Goal: Task Accomplishment & Management: Complete application form

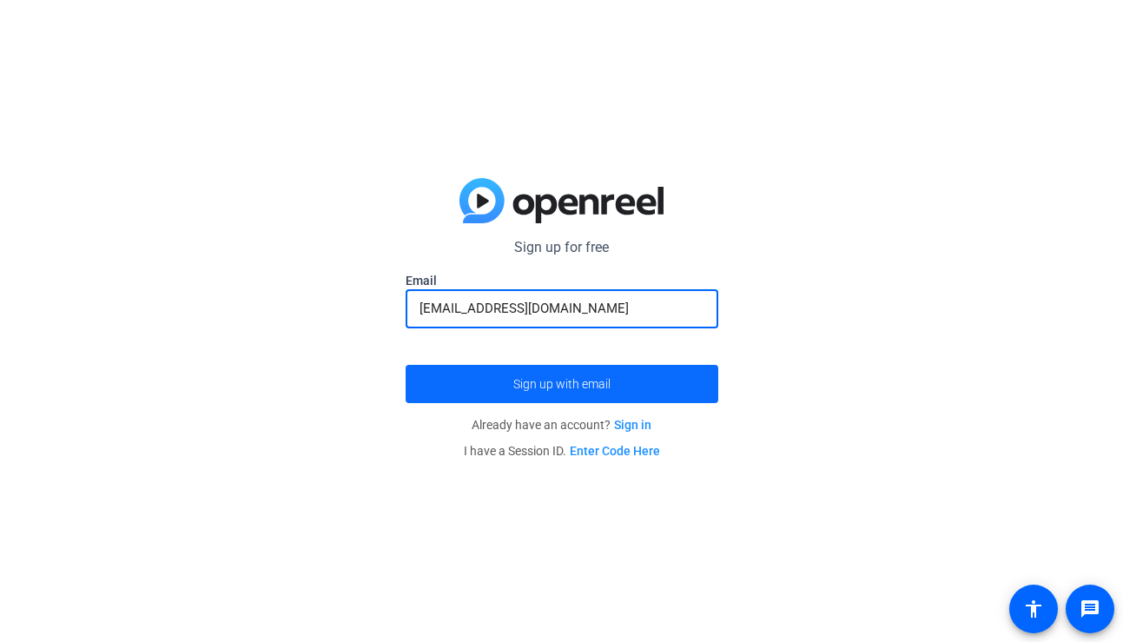
type input "[EMAIL_ADDRESS][DOMAIN_NAME]"
click at [541, 384] on span "Sign up with email" at bounding box center [561, 384] width 97 height 0
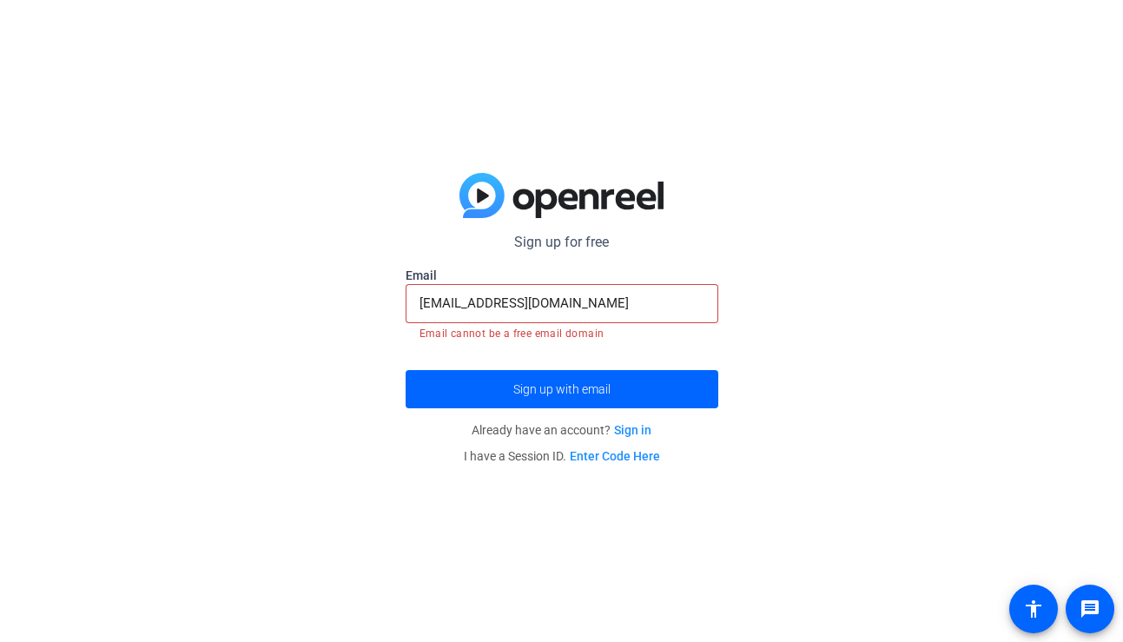
click at [631, 425] on link "Sign in" at bounding box center [632, 430] width 37 height 14
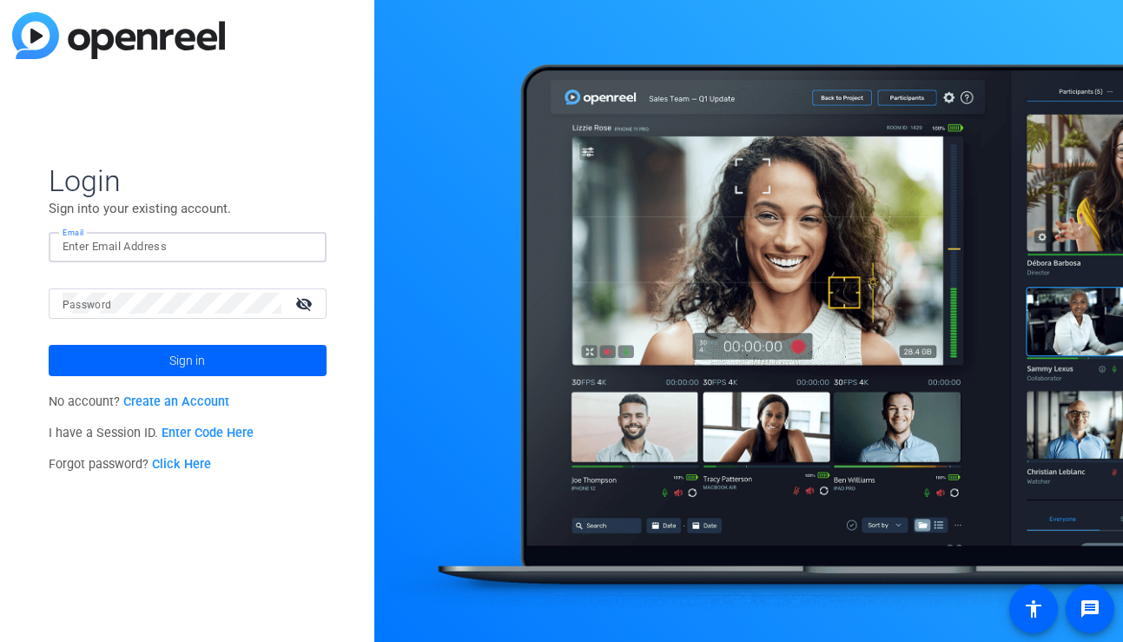
click at [155, 251] on input "Email" at bounding box center [188, 246] width 250 height 21
click at [138, 400] on link "Create an Account" at bounding box center [176, 401] width 106 height 15
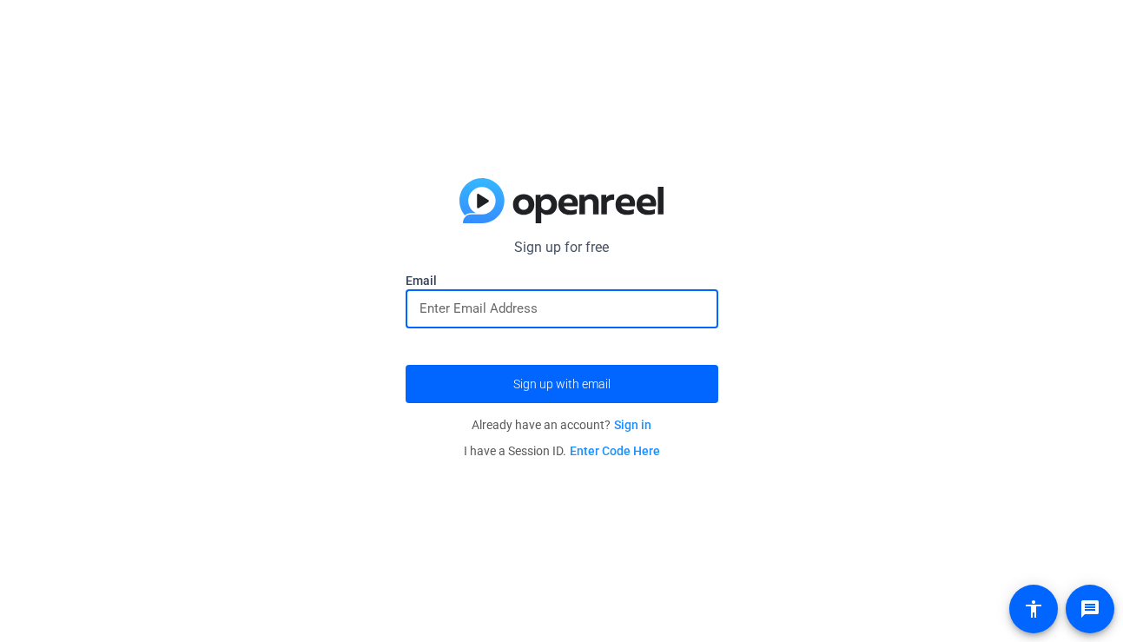
click at [433, 314] on input "email" at bounding box center [561, 308] width 285 height 21
click at [527, 384] on span "Sign up with email" at bounding box center [561, 384] width 97 height 0
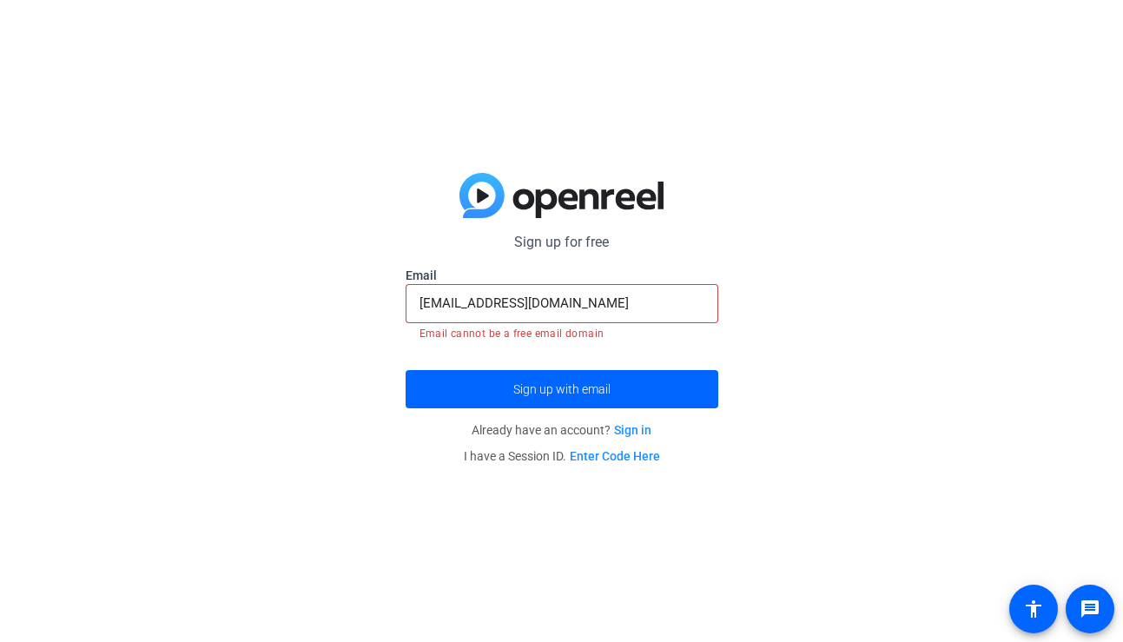
click at [611, 307] on input "[EMAIL_ADDRESS][DOMAIN_NAME]" at bounding box center [561, 303] width 285 height 21
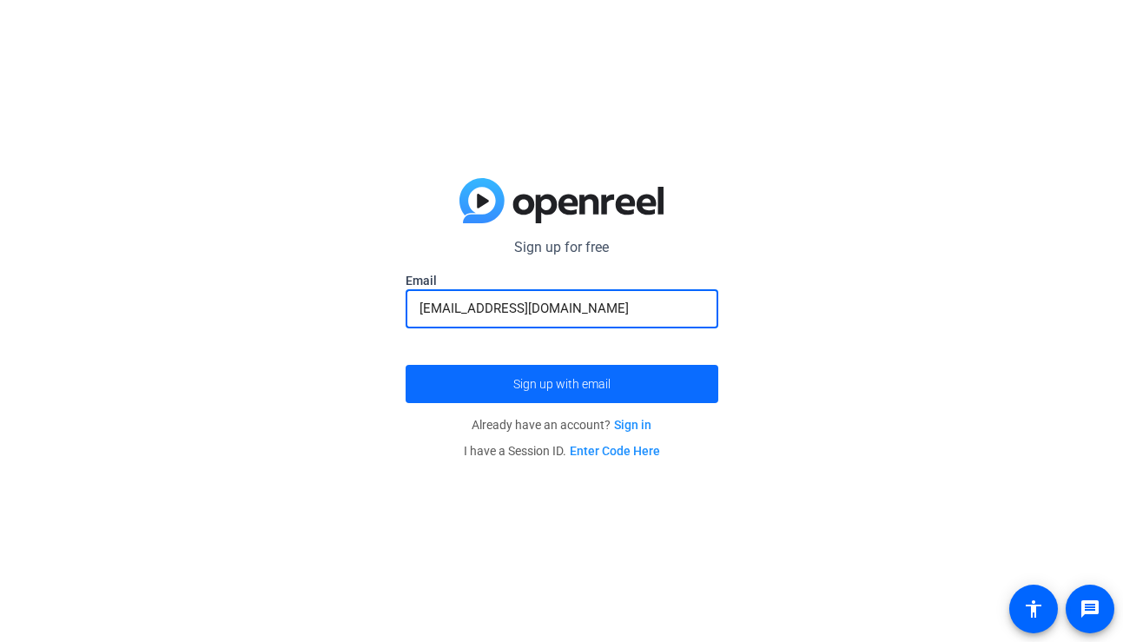
type input "[EMAIL_ADDRESS][DOMAIN_NAME]"
click at [589, 394] on span "submit" at bounding box center [561, 384] width 313 height 42
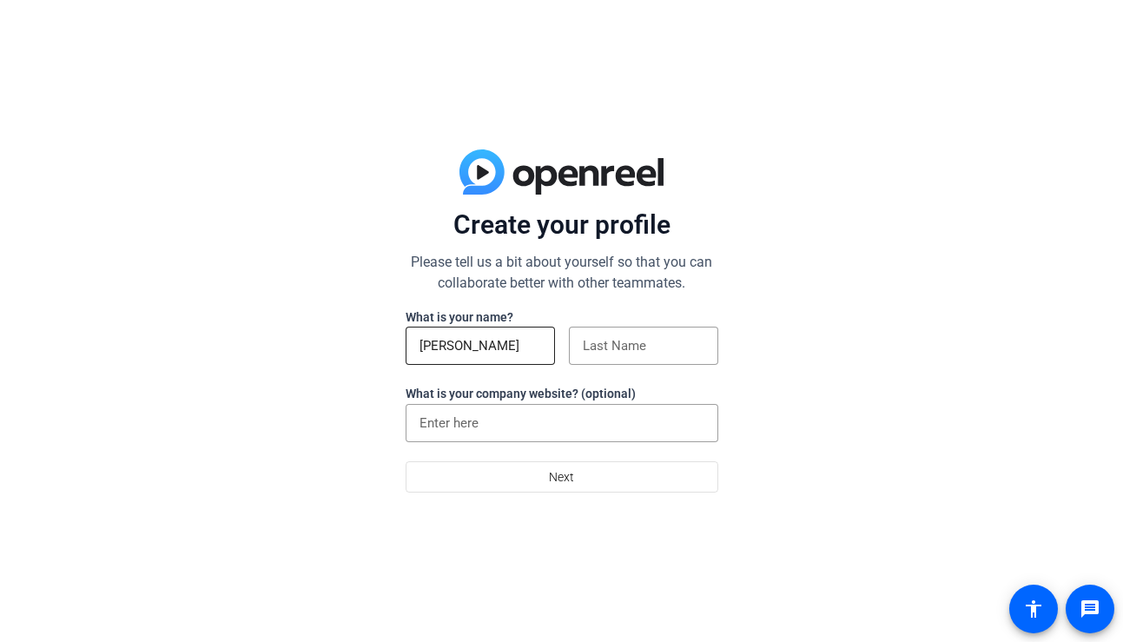
click at [550, 349] on div "[PERSON_NAME]" at bounding box center [479, 345] width 149 height 38
type input "Katherine"
click at [630, 350] on input at bounding box center [644, 345] width 122 height 21
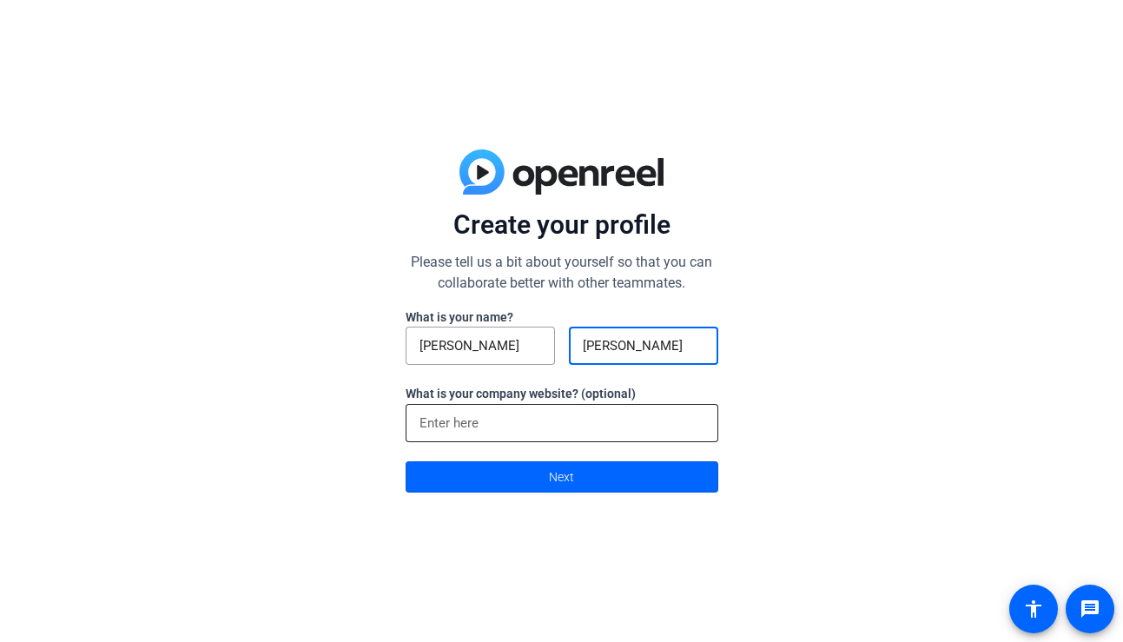
type input "Hermann"
click at [478, 428] on input at bounding box center [561, 422] width 285 height 21
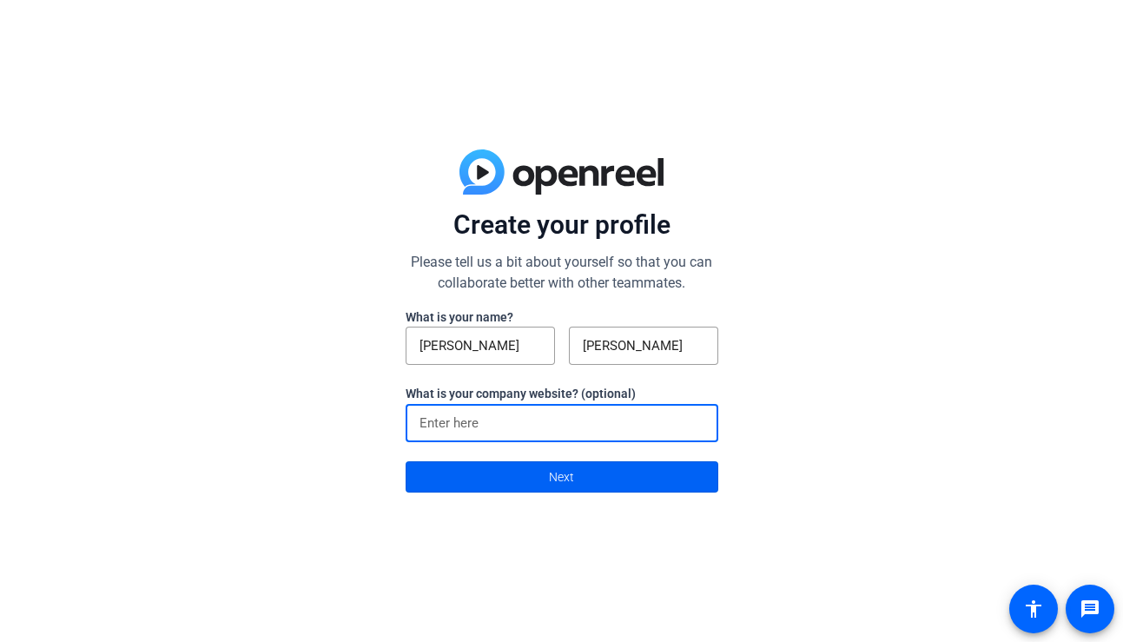
click at [544, 479] on span at bounding box center [561, 477] width 311 height 42
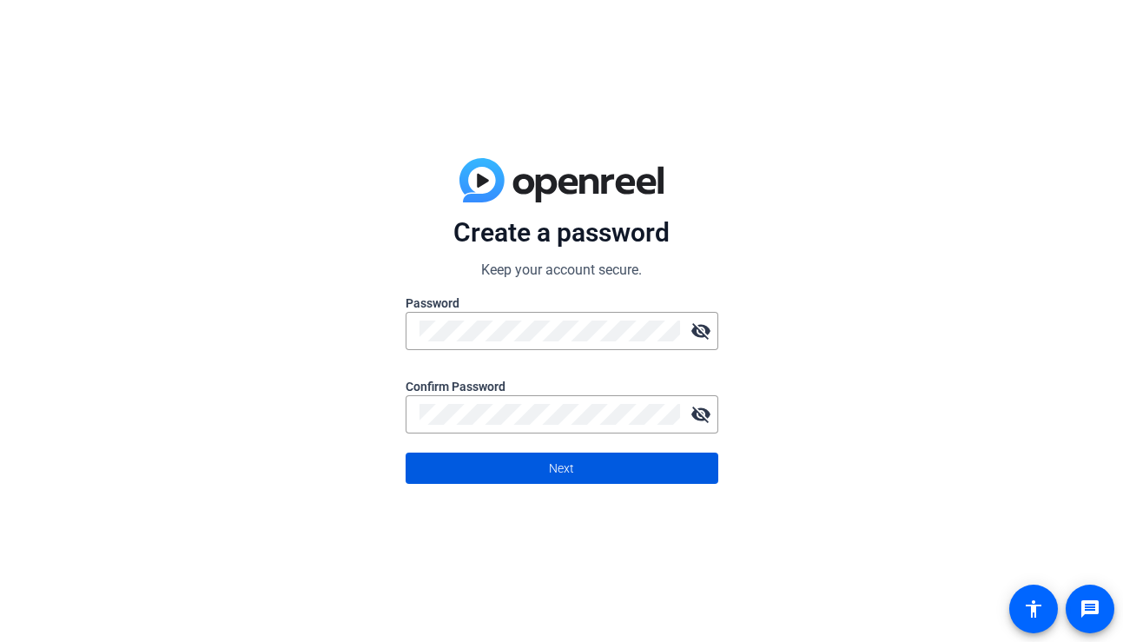
click at [616, 474] on span at bounding box center [561, 468] width 311 height 42
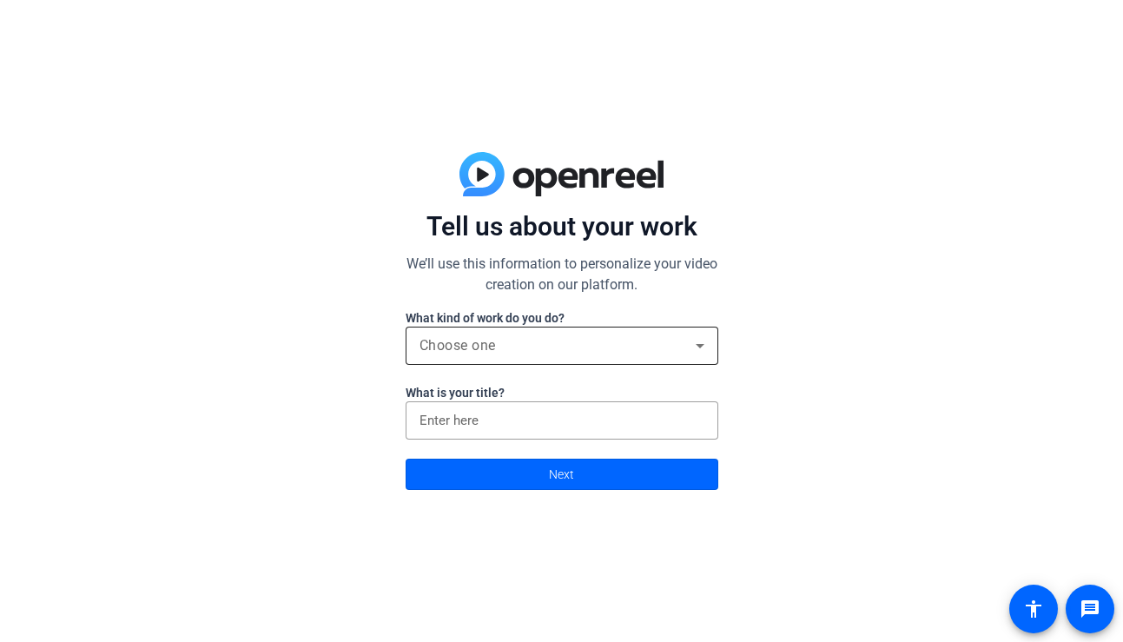
click at [485, 339] on span "Choose one" at bounding box center [457, 345] width 76 height 16
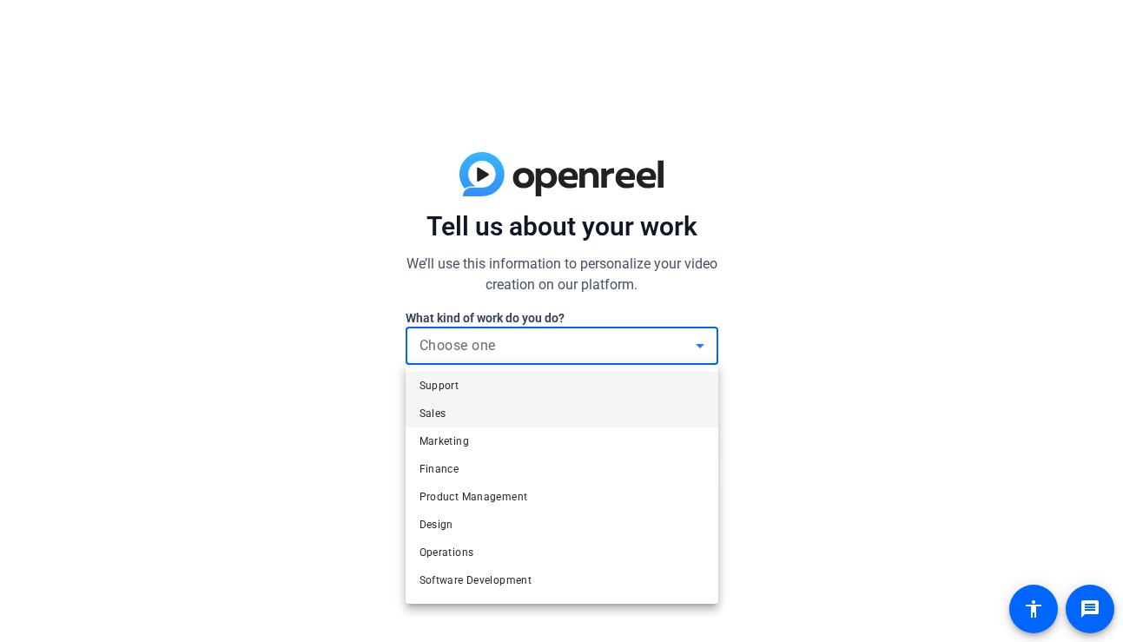
click at [450, 413] on mat-option "Sales" at bounding box center [561, 413] width 313 height 28
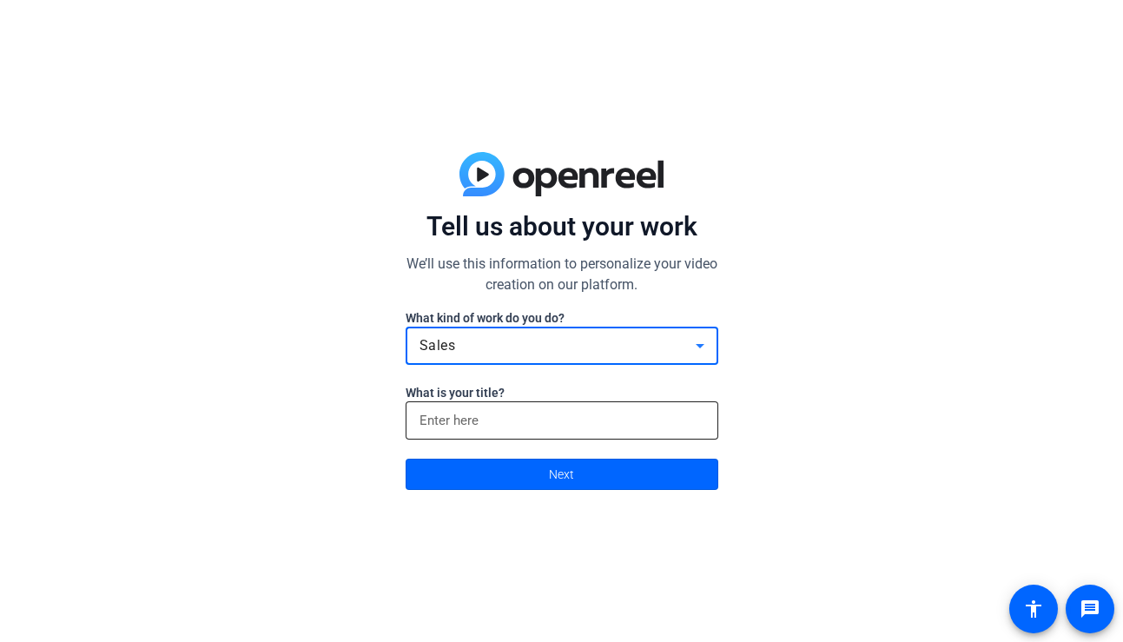
click at [478, 424] on input at bounding box center [561, 420] width 285 height 21
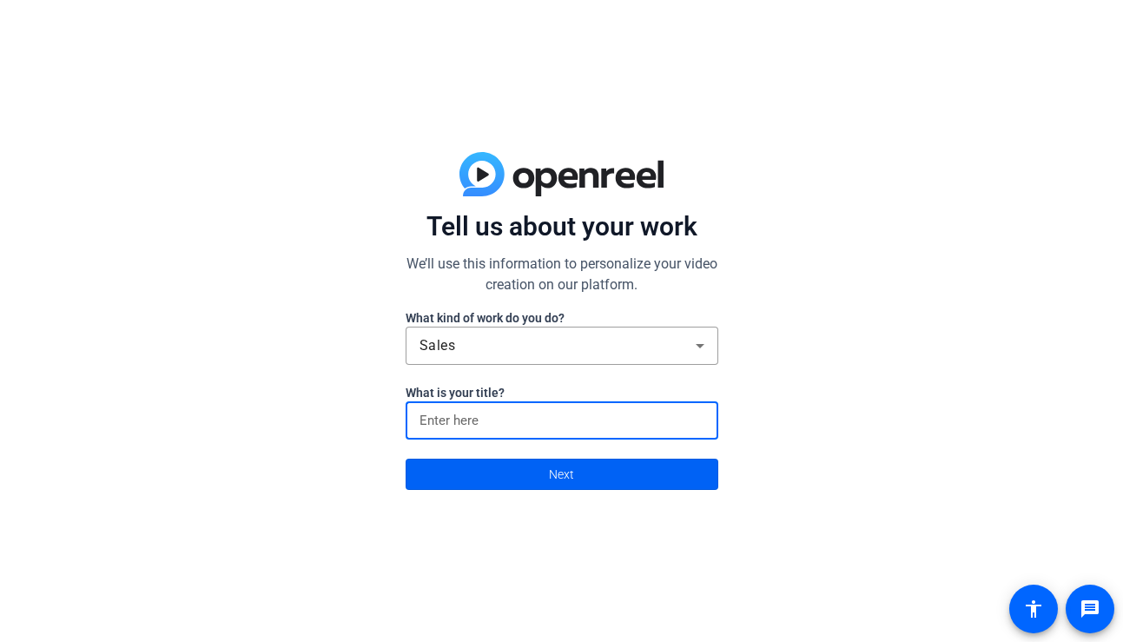
click at [502, 472] on span at bounding box center [561, 474] width 311 height 42
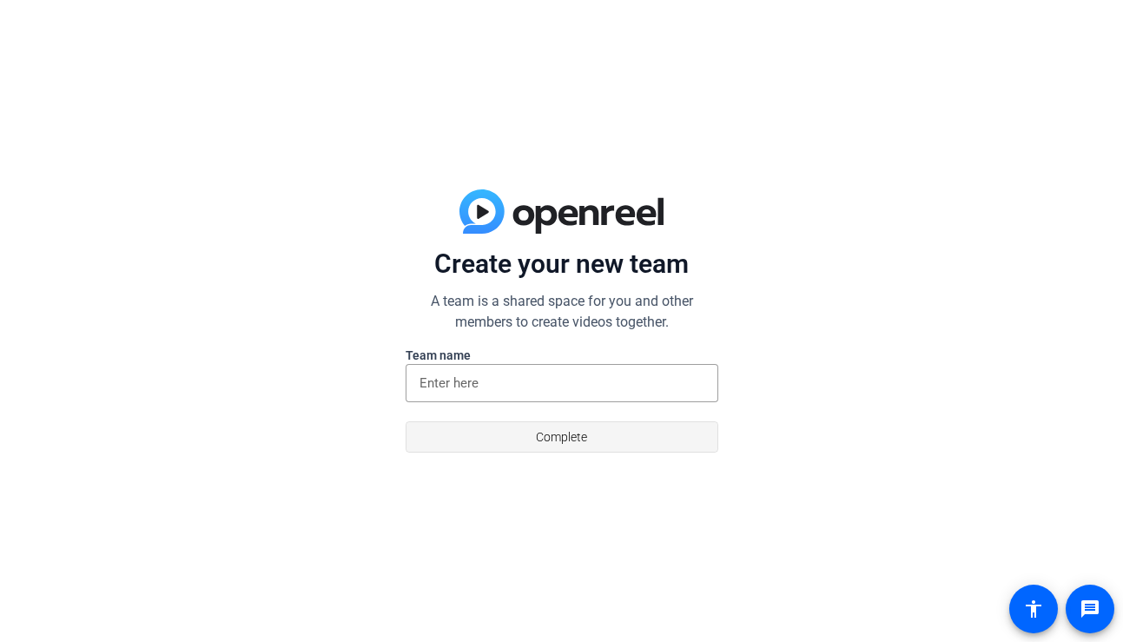
click at [562, 440] on span "Complete" at bounding box center [561, 436] width 51 height 33
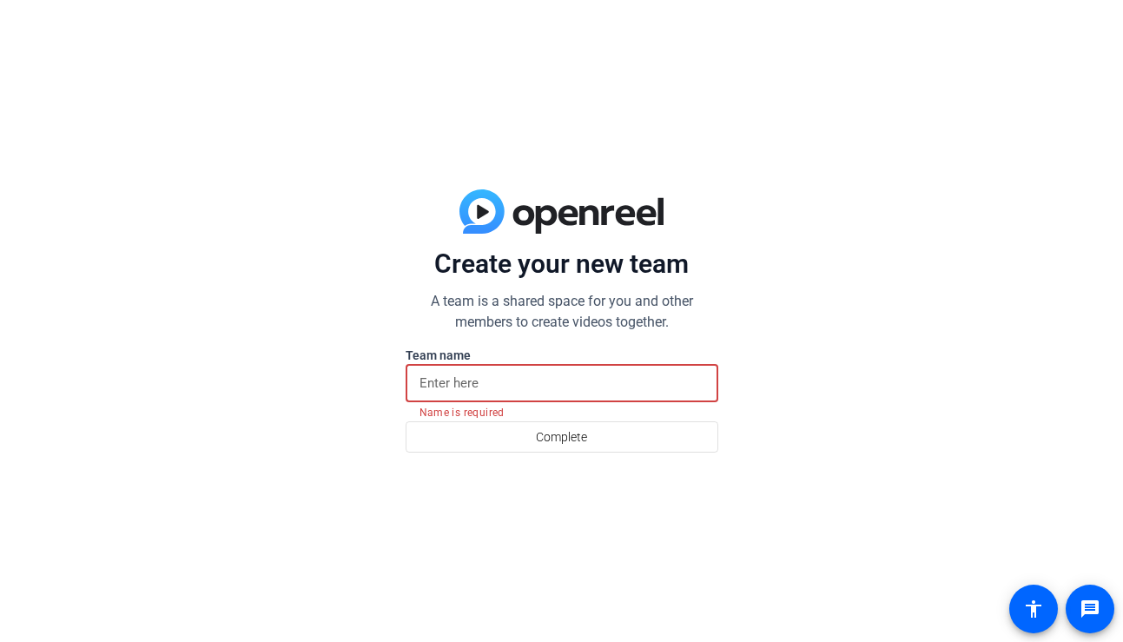
click at [504, 386] on input at bounding box center [561, 382] width 285 height 21
type input "i"
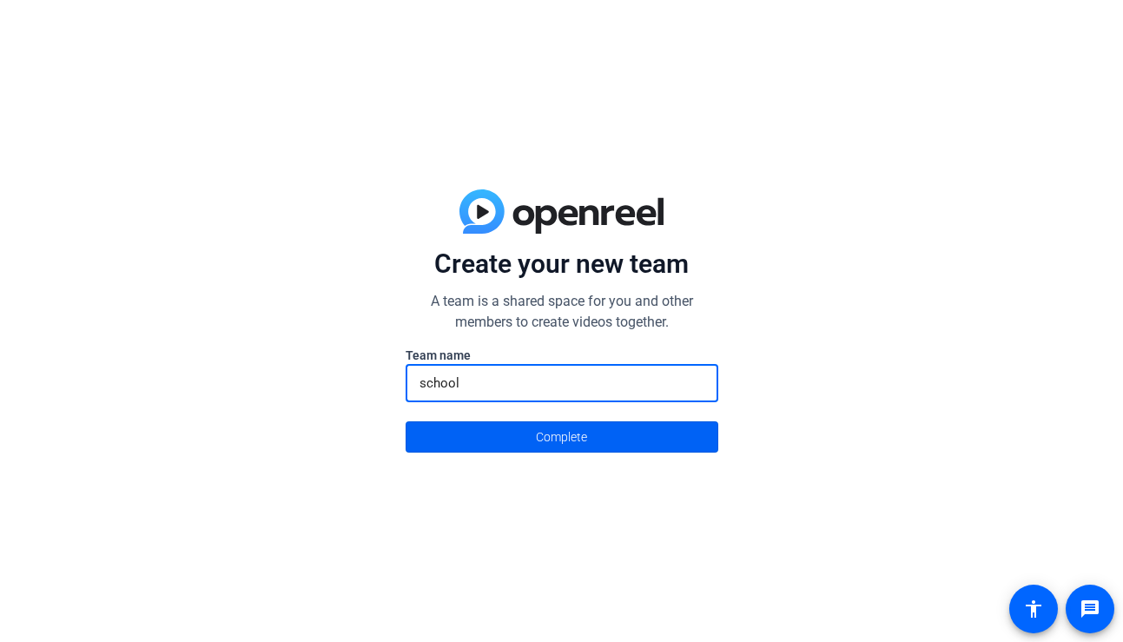
type input "school"
click at [485, 433] on span at bounding box center [561, 437] width 311 height 42
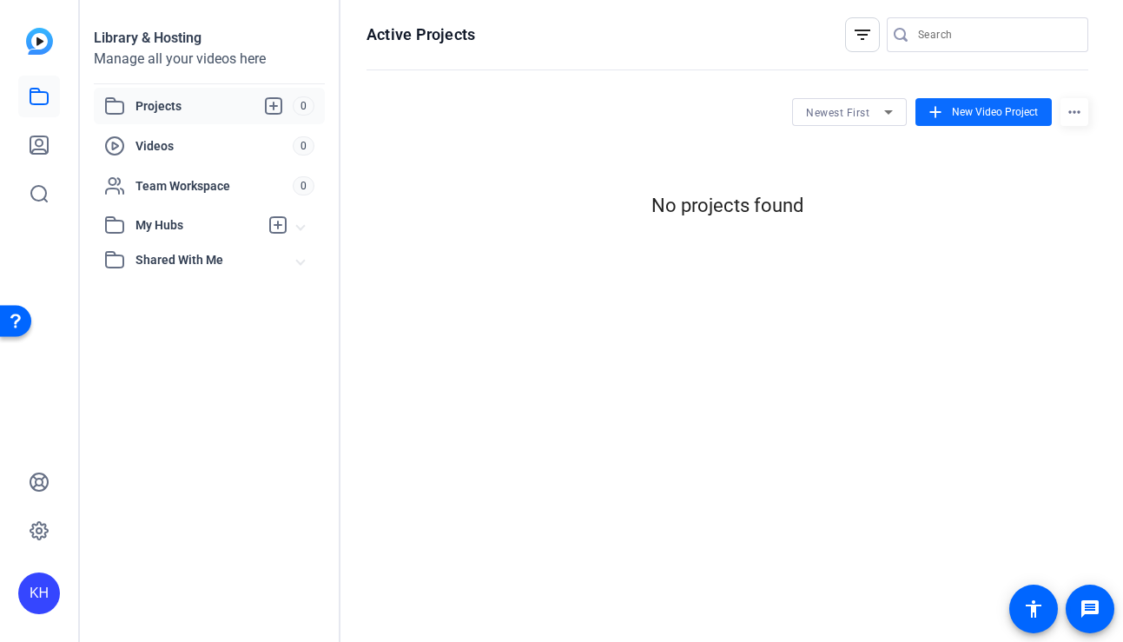
click at [958, 116] on span "New Video Project" at bounding box center [995, 112] width 86 height 16
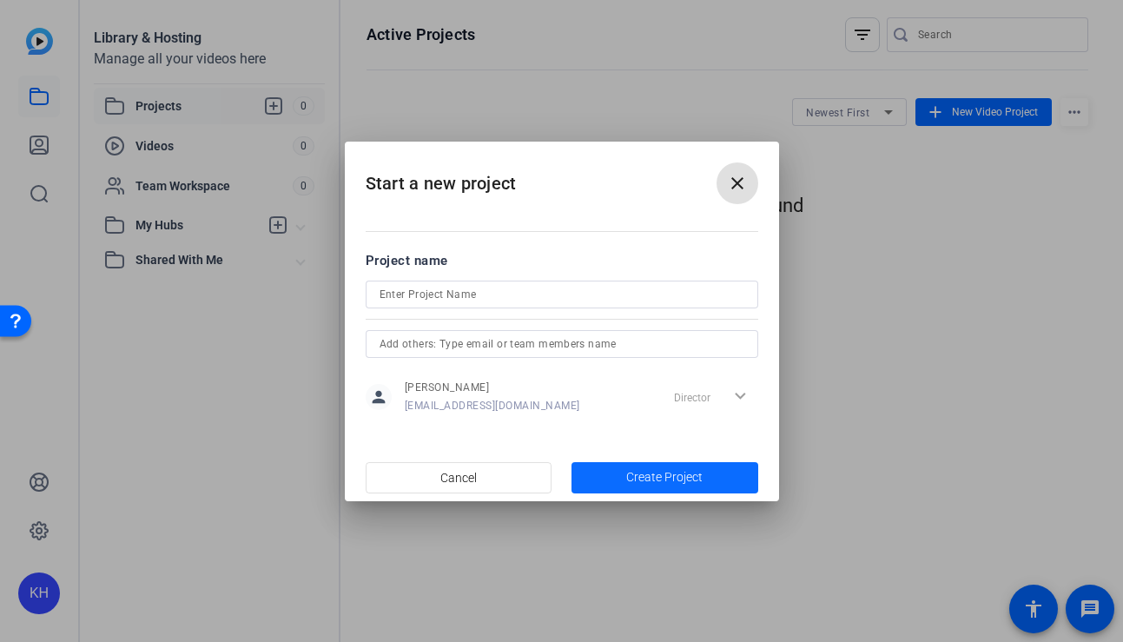
click at [651, 476] on span "Create Project" at bounding box center [664, 477] width 76 height 18
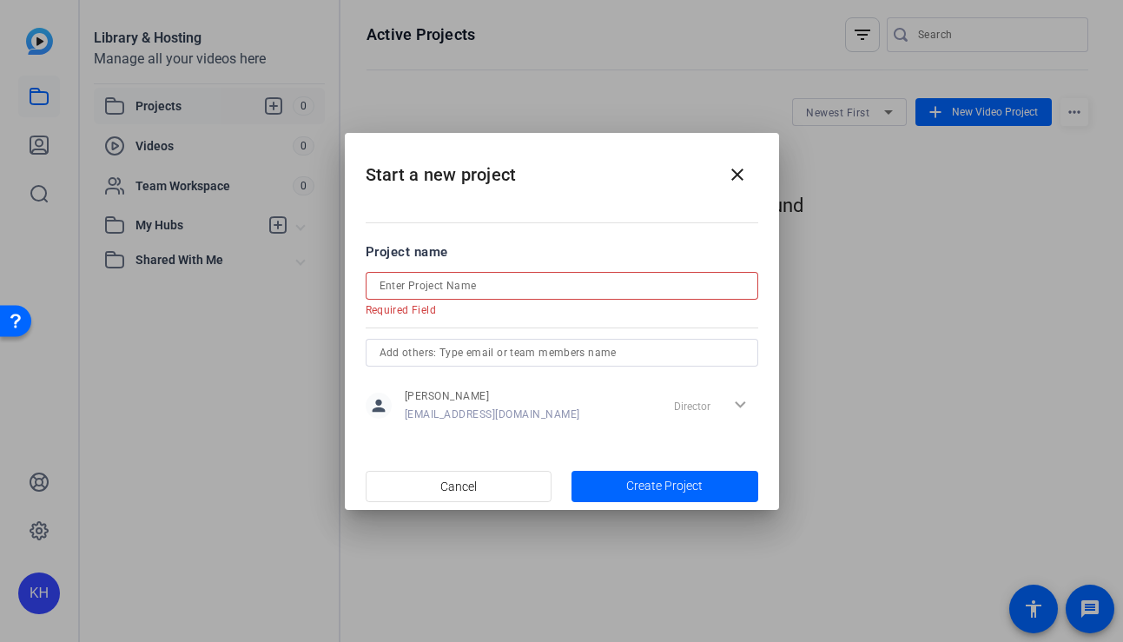
click at [466, 292] on input at bounding box center [561, 285] width 365 height 21
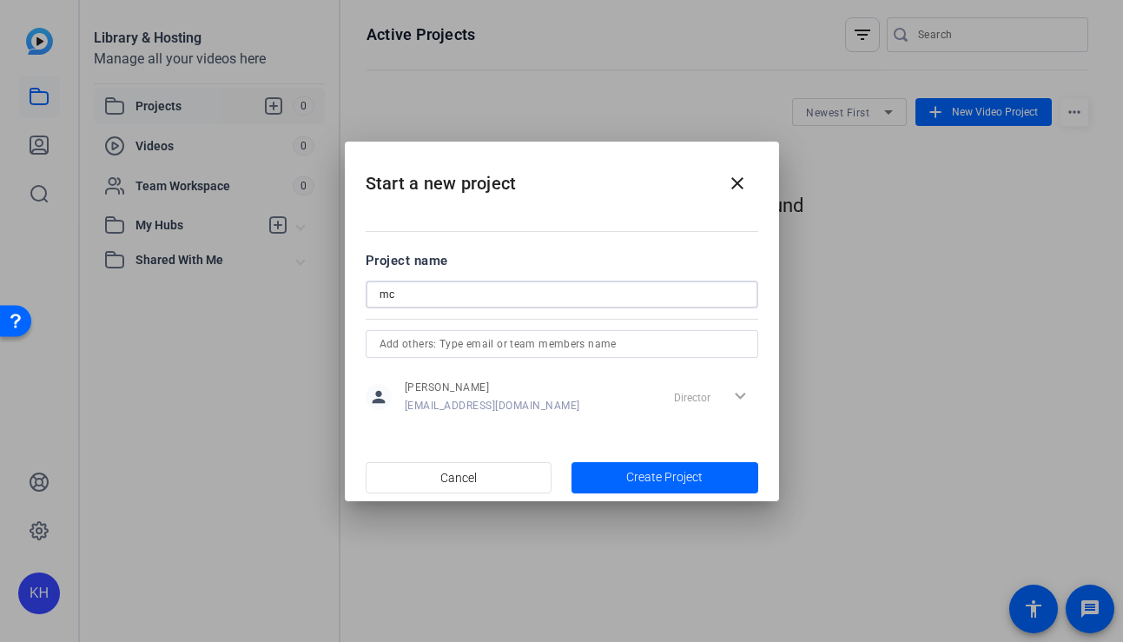
type input "m"
type input "campaign"
click at [610, 478] on span "button" at bounding box center [664, 478] width 187 height 42
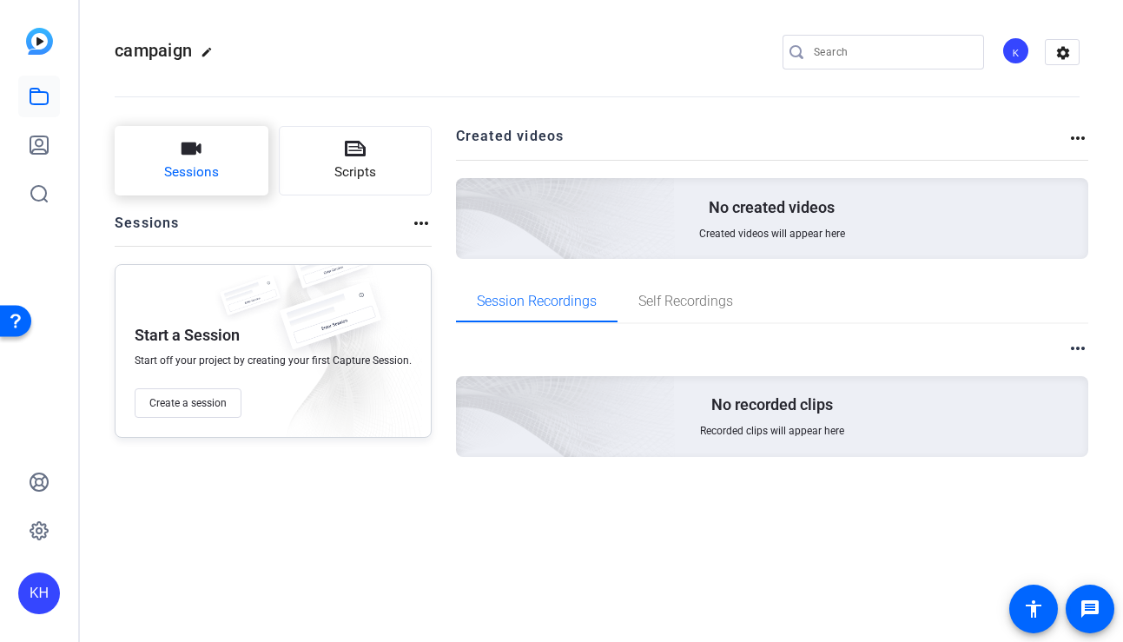
click at [188, 172] on span "Sessions" at bounding box center [191, 172] width 55 height 20
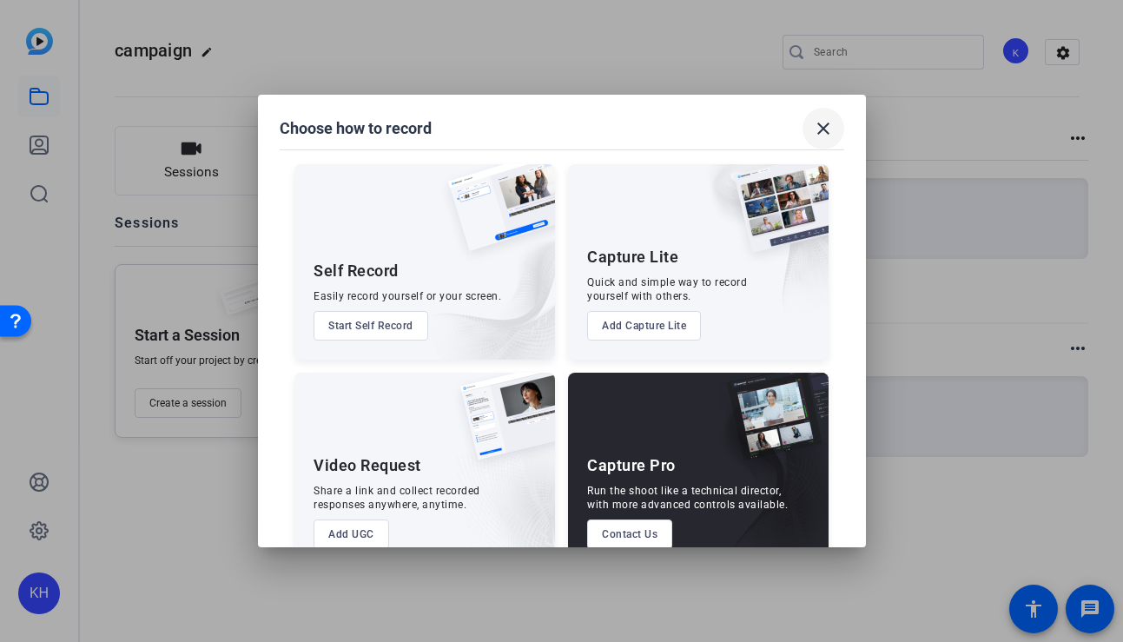
click at [820, 125] on mat-icon "close" at bounding box center [823, 128] width 21 height 21
